Goal: Transaction & Acquisition: Purchase product/service

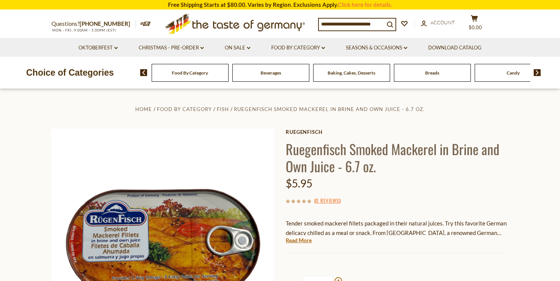
click at [194, 75] on span "Food By Category" at bounding box center [190, 73] width 36 height 6
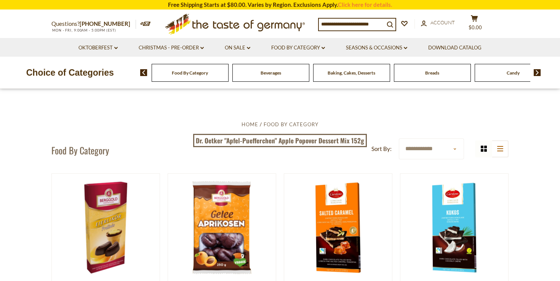
click at [536, 72] on img at bounding box center [537, 72] width 7 height 7
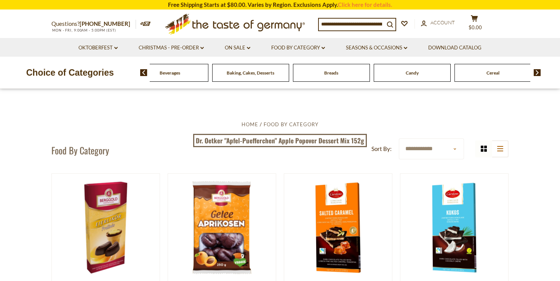
click at [536, 72] on img at bounding box center [537, 72] width 7 height 7
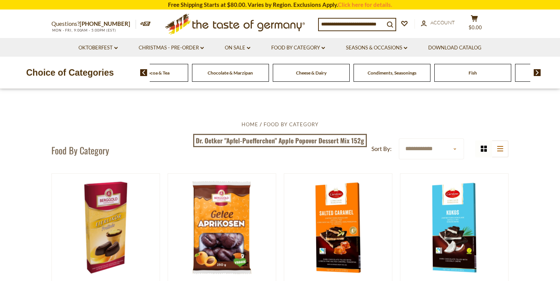
click at [536, 72] on img at bounding box center [537, 72] width 7 height 7
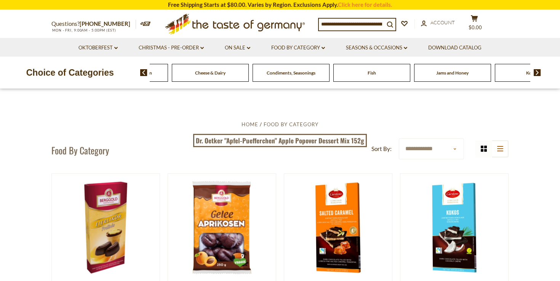
click at [367, 71] on span "Fish" at bounding box center [371, 73] width 8 height 6
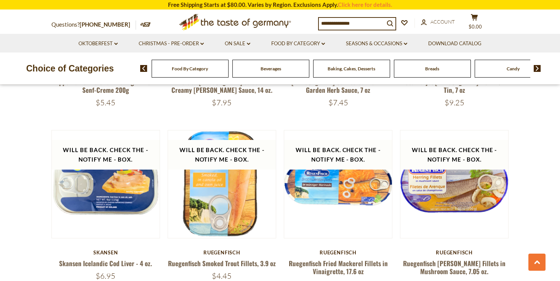
scroll to position [1649, 0]
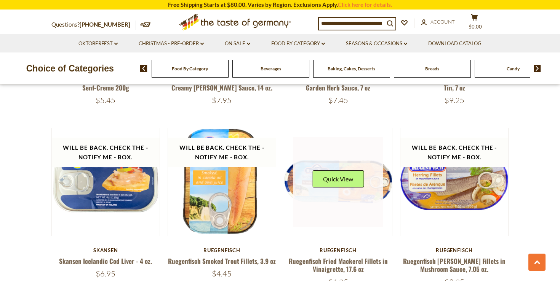
click at [329, 199] on link at bounding box center [338, 182] width 91 height 91
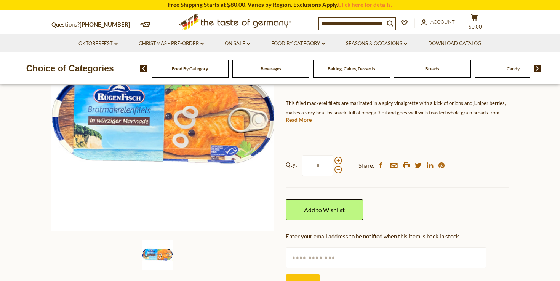
scroll to position [121, 0]
click at [305, 123] on link "Read More" at bounding box center [299, 120] width 26 height 8
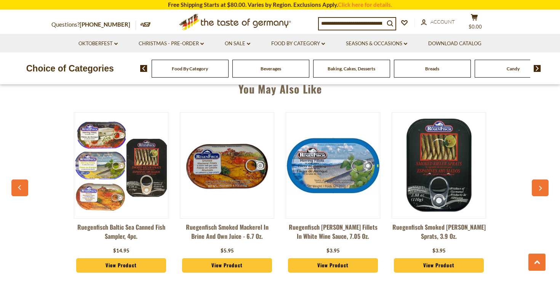
scroll to position [601, 0]
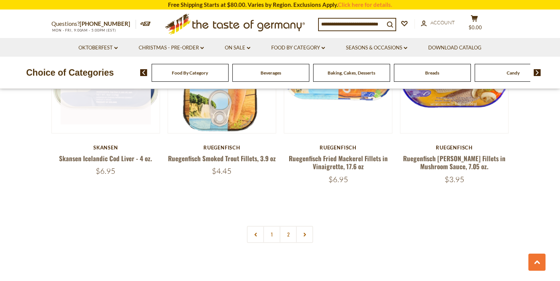
scroll to position [1752, 0]
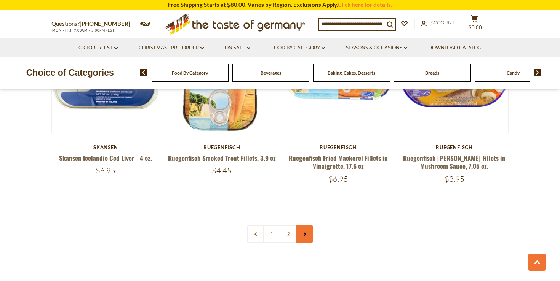
click at [304, 233] on use at bounding box center [305, 235] width 2 height 4
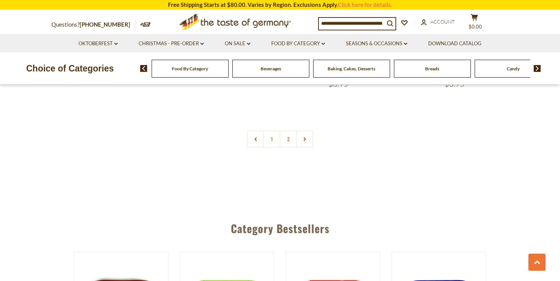
scroll to position [1848, 0]
